Goal: Task Accomplishment & Management: Use online tool/utility

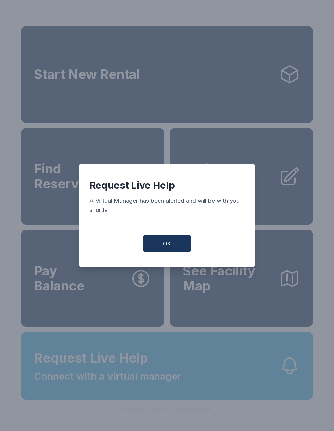
click at [166, 244] on span "OK" at bounding box center [167, 244] width 8 height 8
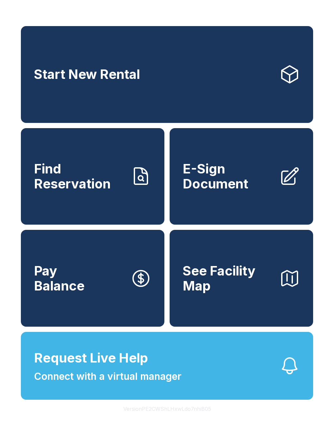
click at [250, 182] on span "E-Sign Document" at bounding box center [228, 176] width 91 height 30
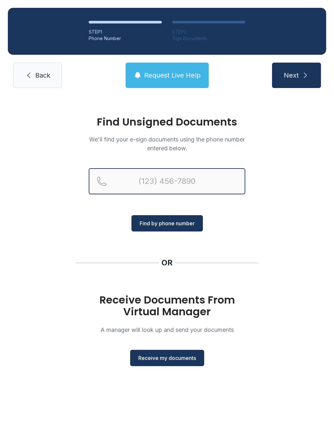
click at [179, 183] on input "Reservation phone number" at bounding box center [167, 181] width 157 height 26
type input "[PHONE_NUMBER]"
click at [296, 75] on button "Next" at bounding box center [296, 75] width 49 height 25
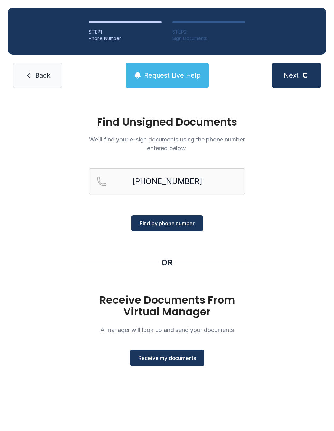
click at [167, 224] on span "Find by phone number" at bounding box center [167, 224] width 55 height 8
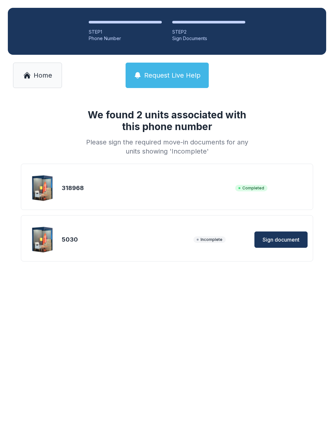
click at [281, 239] on span "Sign document" at bounding box center [281, 240] width 37 height 8
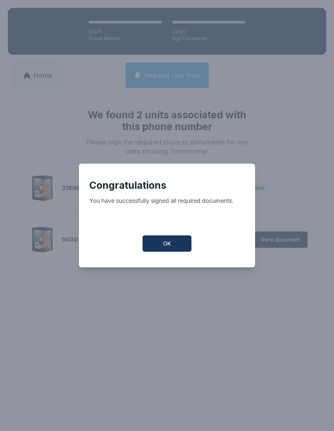
click at [170, 245] on span "OK" at bounding box center [167, 244] width 8 height 8
